Goal: Information Seeking & Learning: Learn about a topic

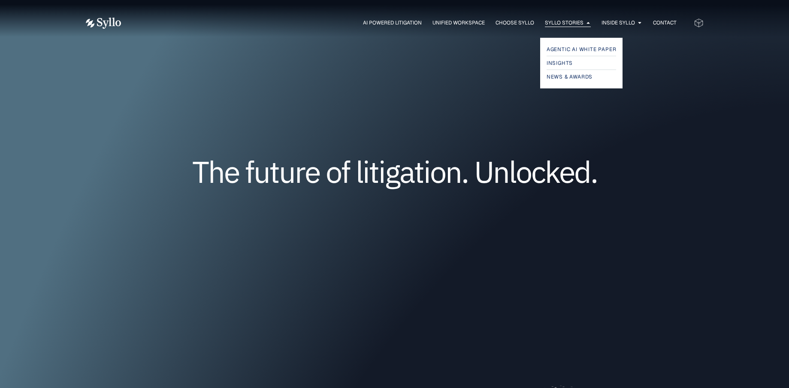
click at [582, 26] on div "Syllo Stories Close Syllo Stories Open Syllo Stories" at bounding box center [568, 23] width 46 height 8
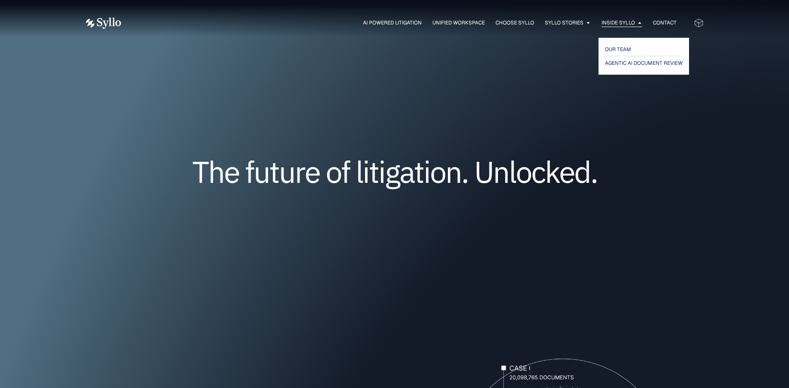
click at [611, 21] on span "Inside Syllo" at bounding box center [617, 23] width 33 height 8
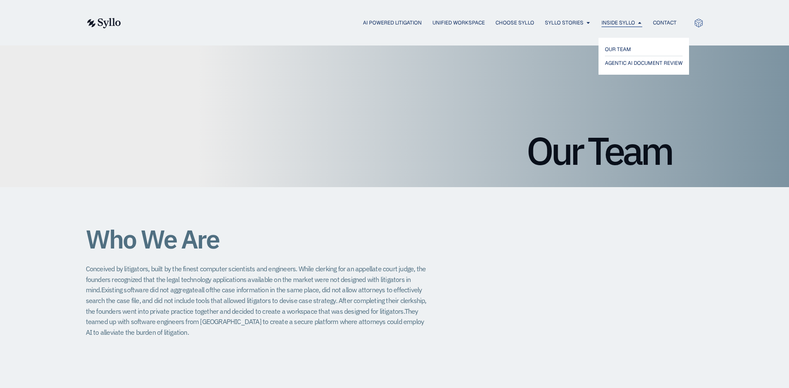
click at [613, 24] on span "Inside Syllo" at bounding box center [617, 23] width 33 height 8
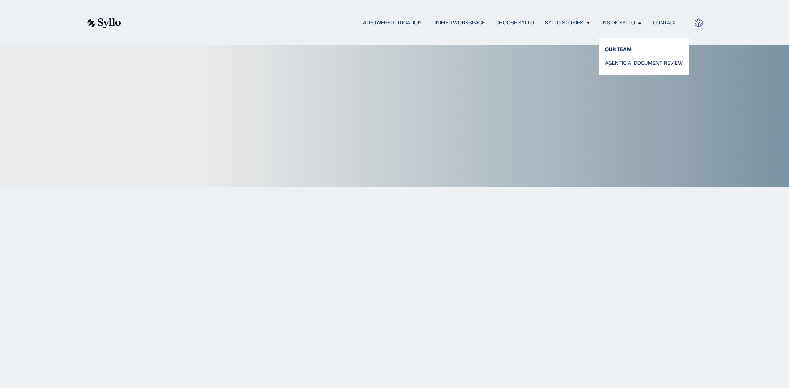
click at [617, 44] on span "OUR TEAM" at bounding box center [618, 49] width 27 height 10
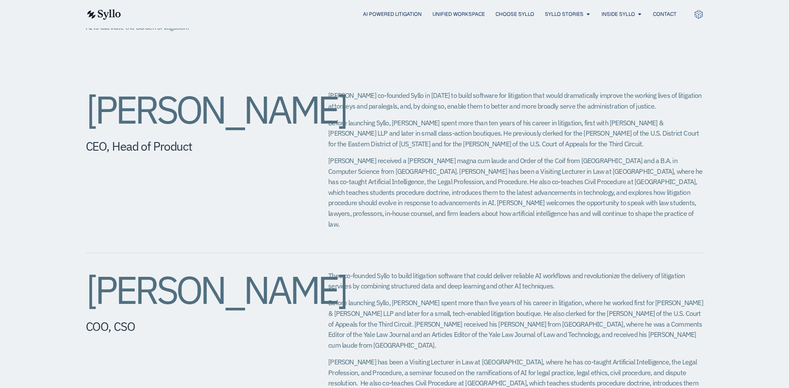
scroll to position [304, 0]
drag, startPoint x: 635, startPoint y: 124, endPoint x: 569, endPoint y: 120, distance: 66.6
click at [569, 120] on p "Before launching Syllo, [PERSON_NAME] spent more than ten years of his career i…" at bounding box center [515, 134] width 375 height 32
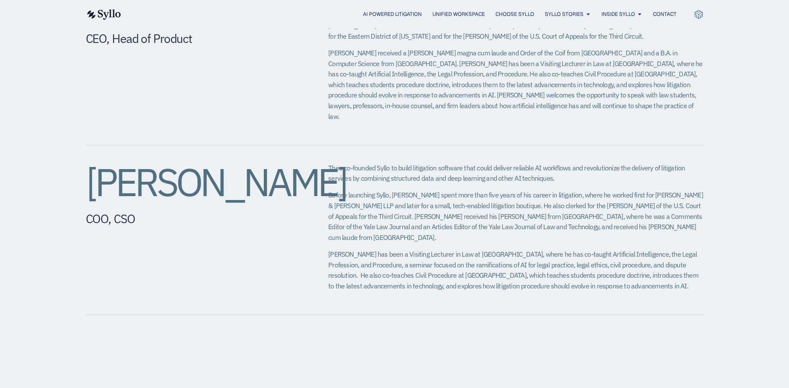
scroll to position [416, 0]
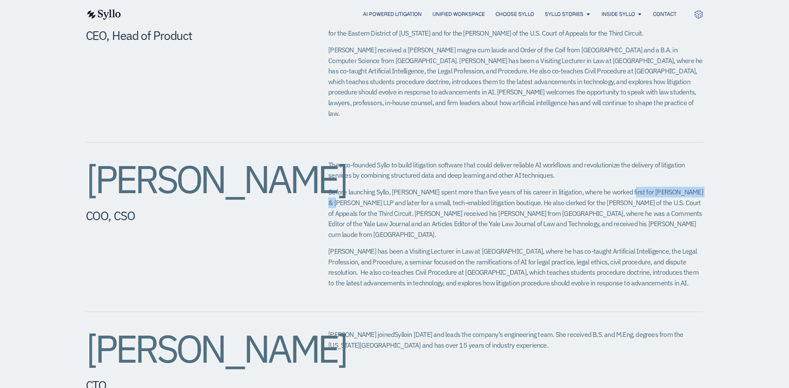
drag, startPoint x: 695, startPoint y: 183, endPoint x: 619, endPoint y: 182, distance: 75.5
click at [619, 187] on p "Before launching Syllo, Theo spent more than five years of his career in litiga…" at bounding box center [515, 213] width 375 height 53
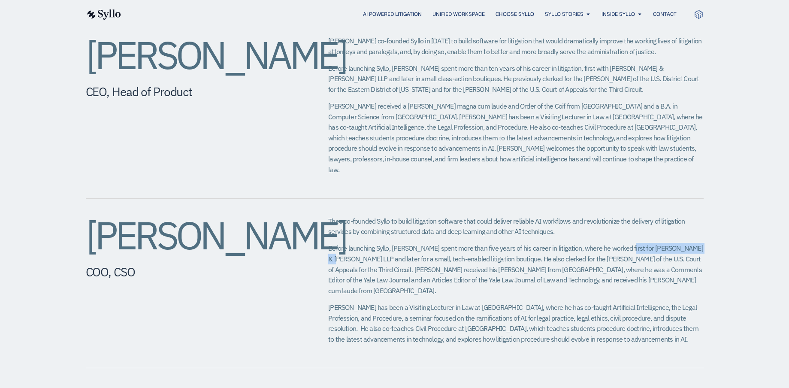
scroll to position [0, 0]
